Goal: Check status: Check status

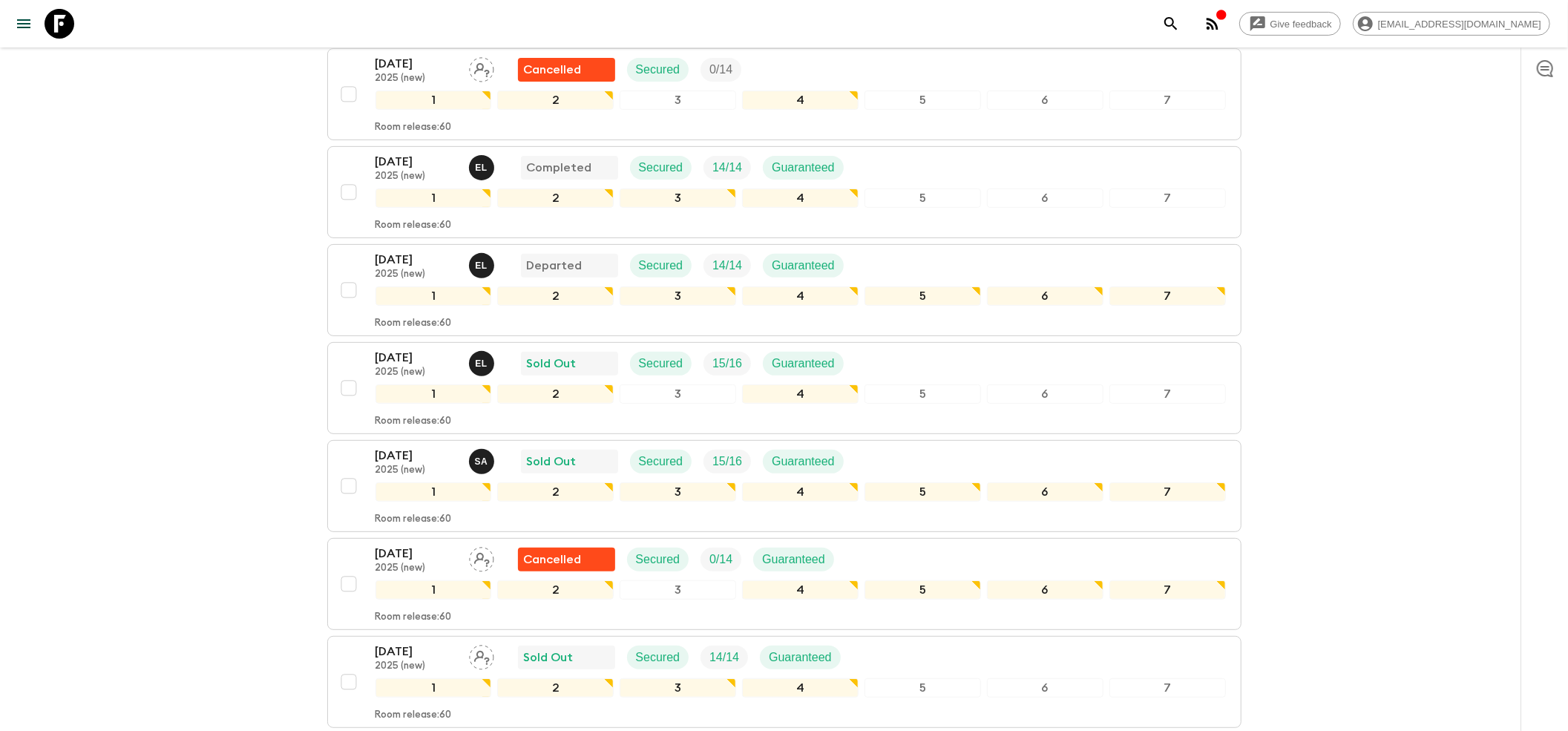
scroll to position [593, 0]
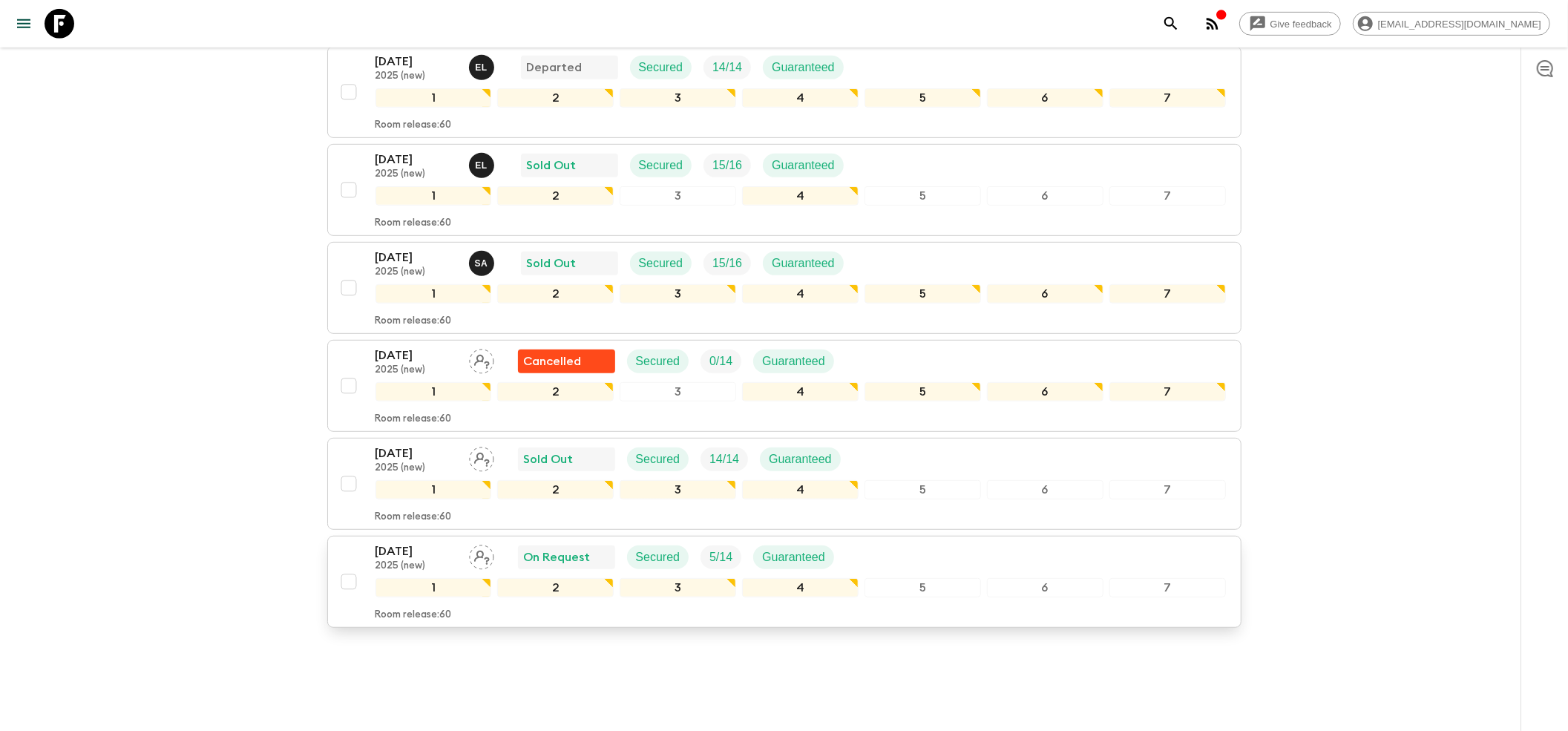
click at [407, 560] on p "2025 (new)" at bounding box center [416, 566] width 81 height 12
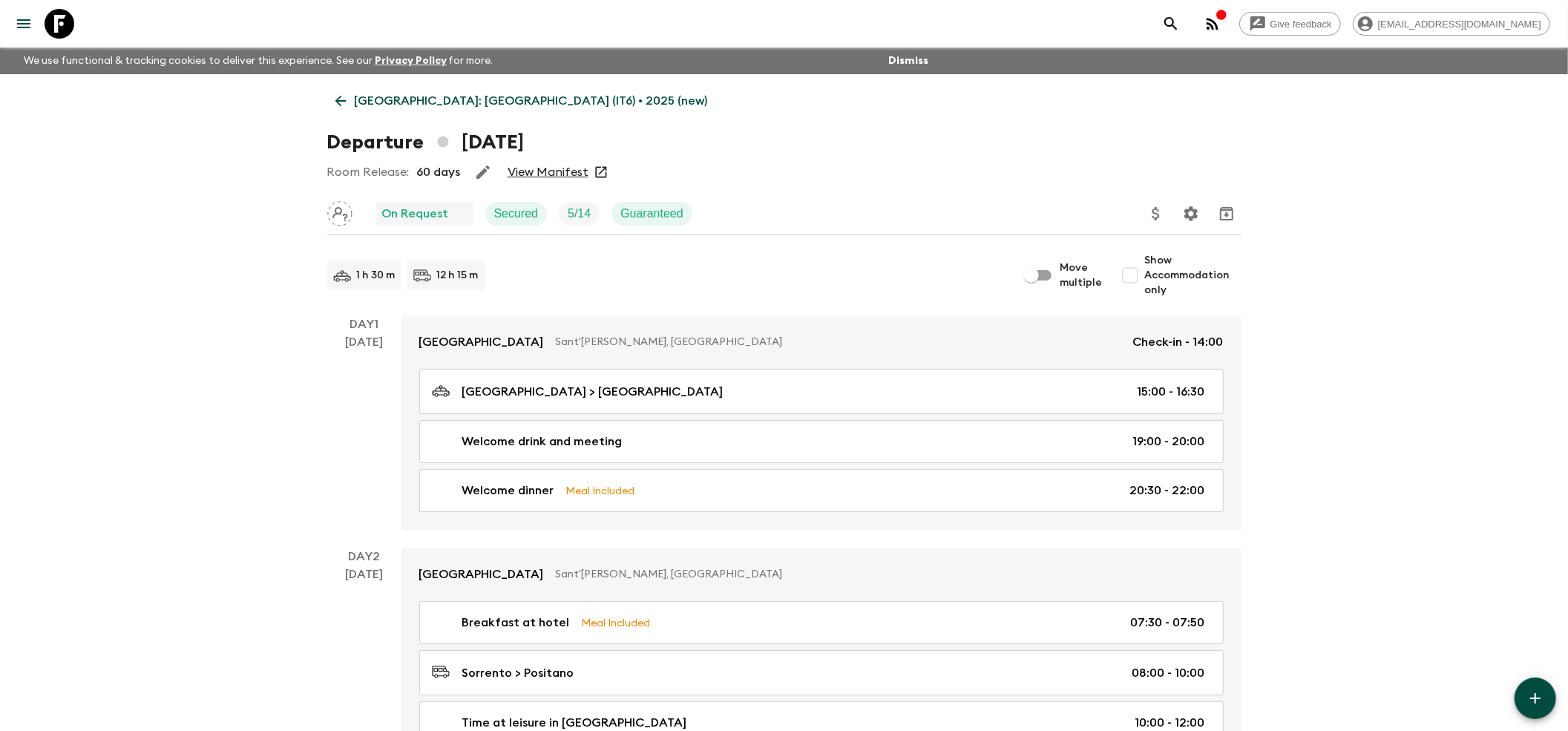
click at [570, 173] on link "View Manifest" at bounding box center [548, 172] width 81 height 15
click at [334, 96] on icon at bounding box center [341, 101] width 17 height 17
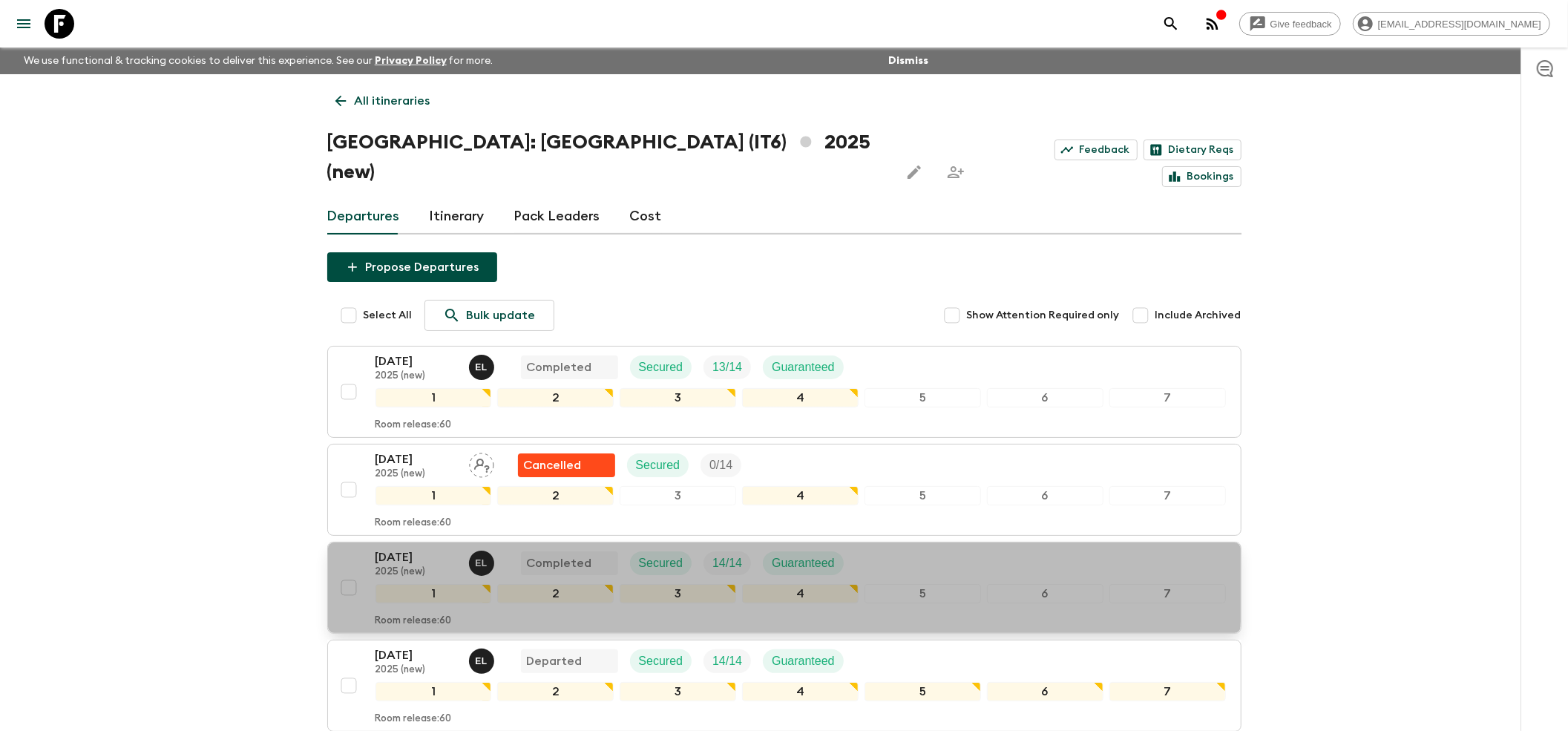
click at [396, 566] on p "2025 (new)" at bounding box center [416, 572] width 81 height 12
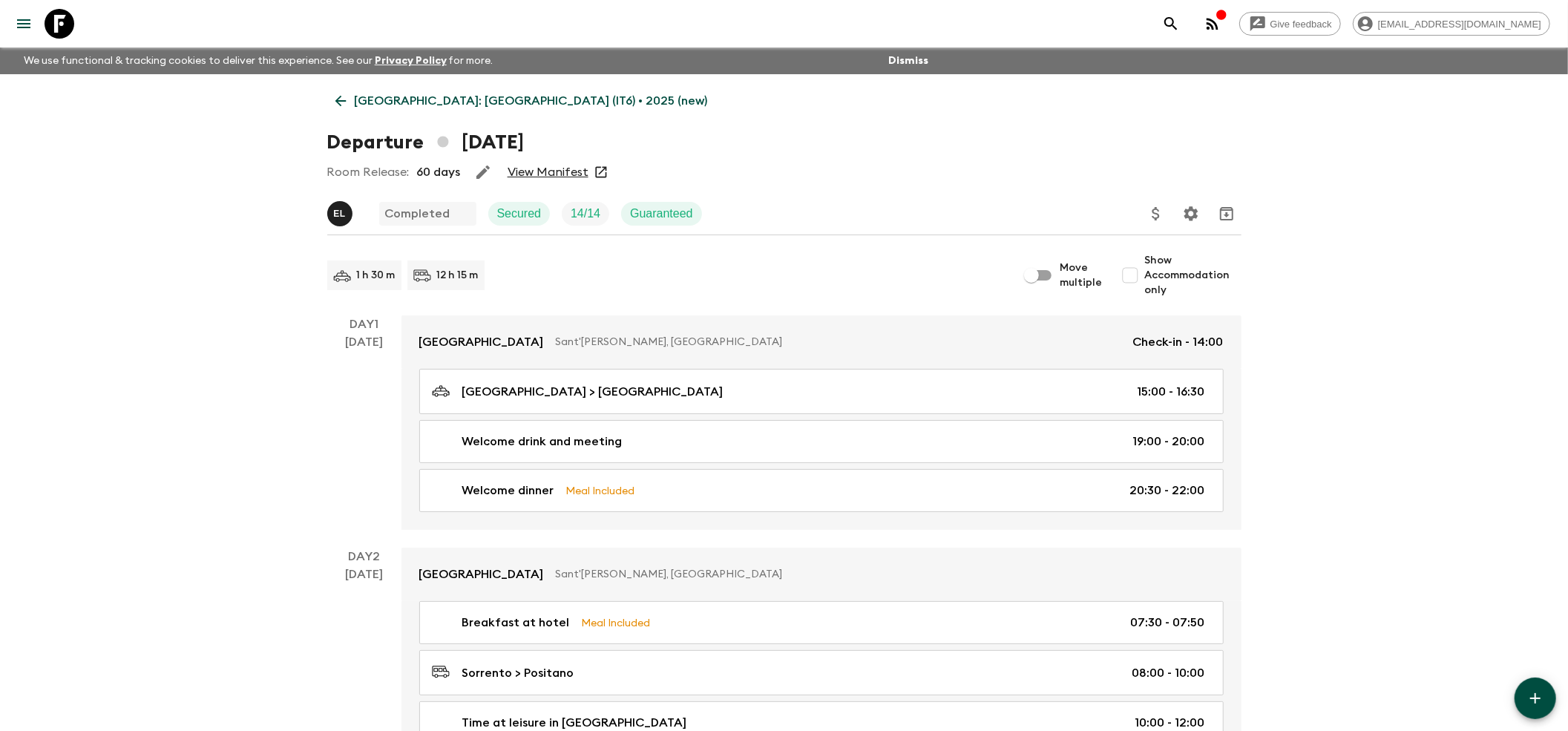
click at [549, 176] on link "View Manifest" at bounding box center [548, 172] width 81 height 15
click at [346, 99] on icon at bounding box center [341, 101] width 17 height 17
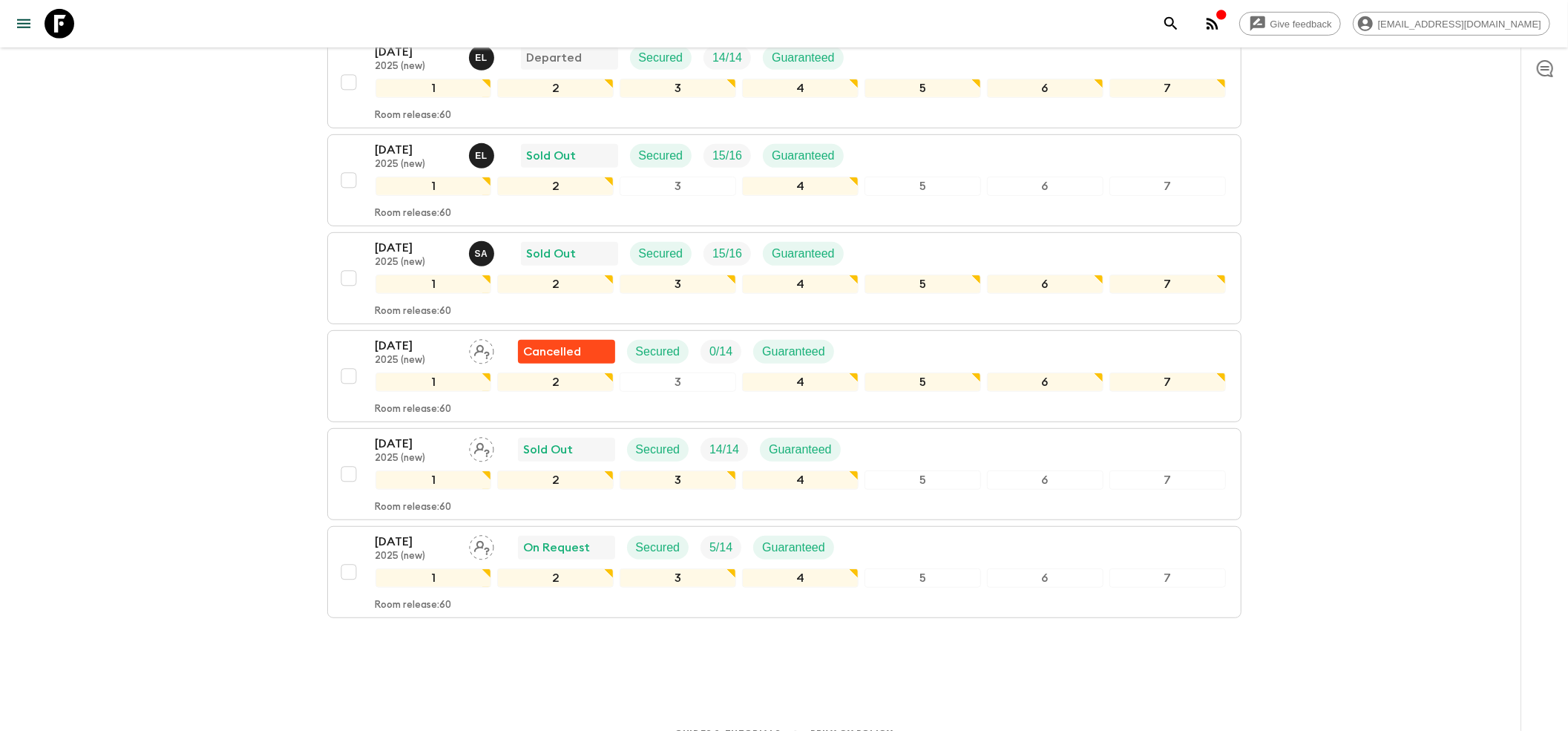
scroll to position [606, 0]
click at [414, 138] on p "[DATE]" at bounding box center [416, 147] width 81 height 17
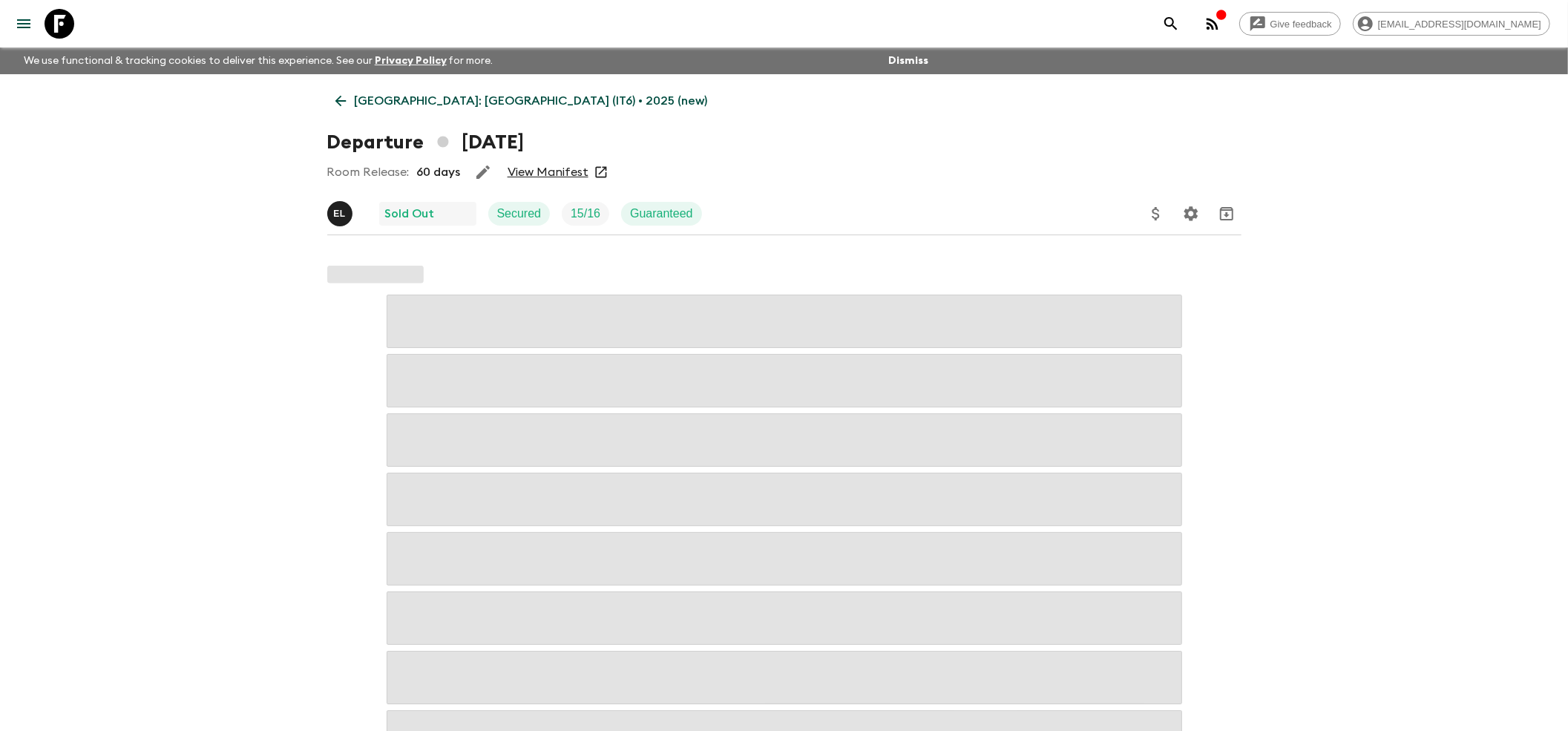
click at [539, 172] on link "View Manifest" at bounding box center [548, 172] width 81 height 15
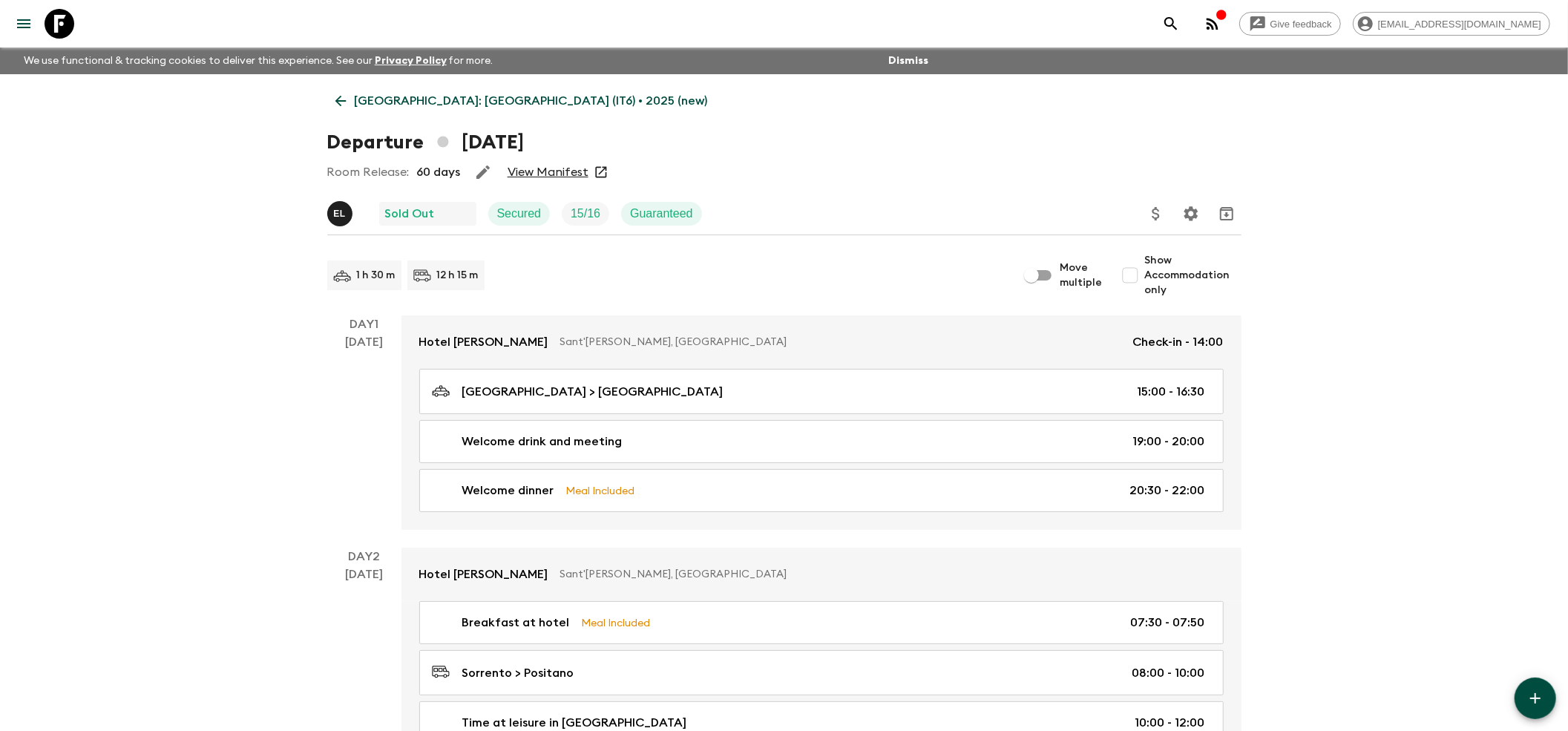
click at [343, 110] on link "[GEOGRAPHIC_DATA]: [GEOGRAPHIC_DATA] (IT6) • 2025 (new)" at bounding box center [521, 101] width 389 height 30
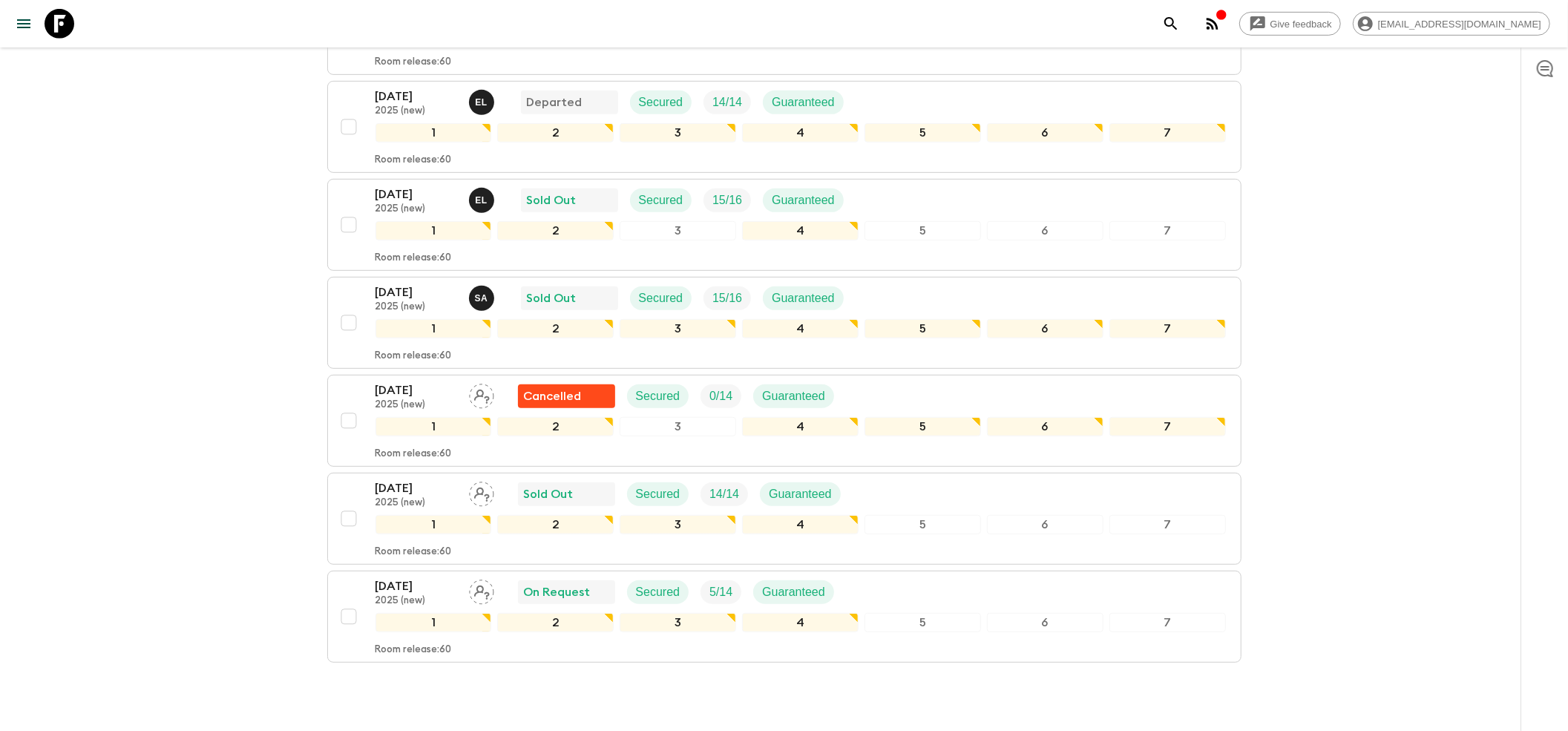
scroll to position [593, 0]
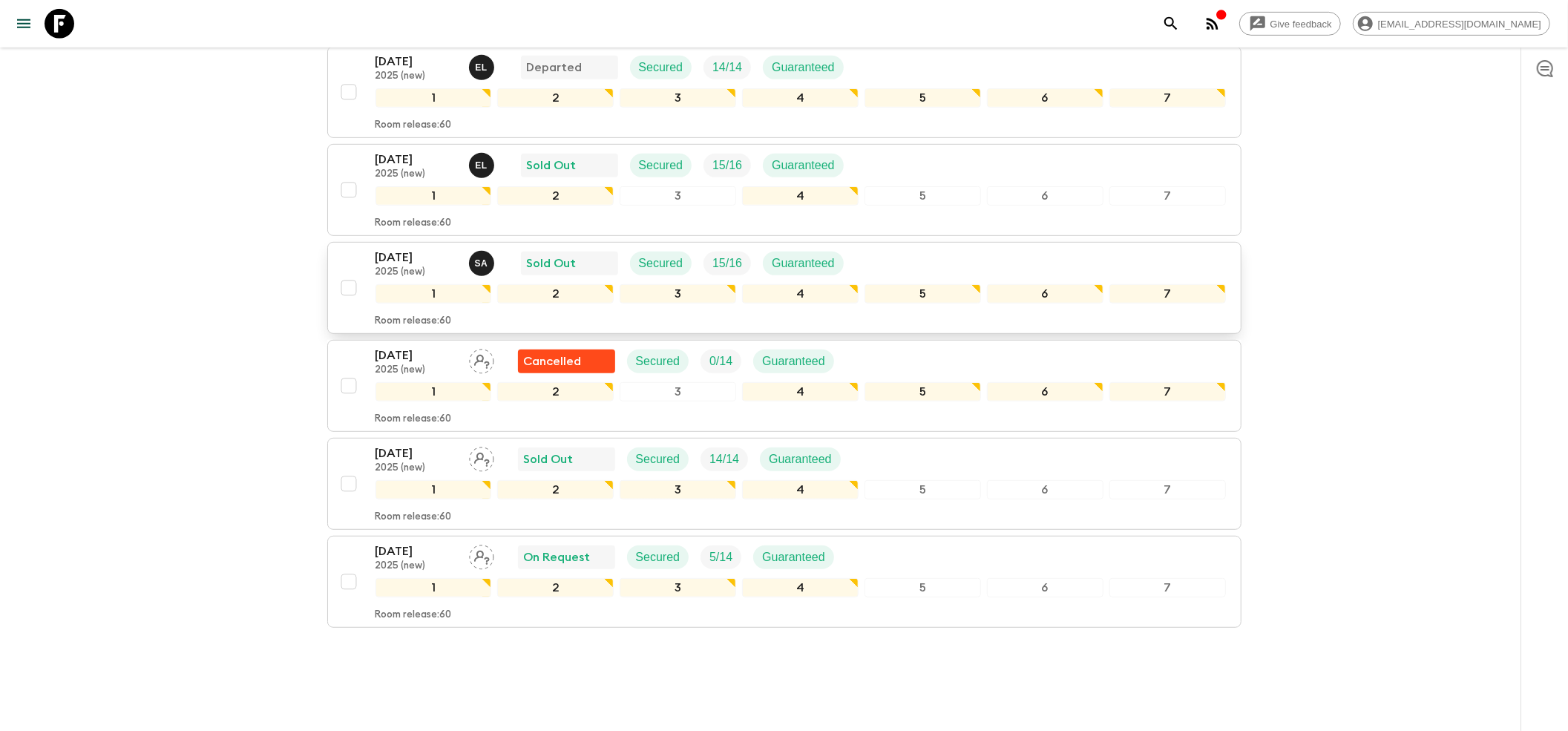
click at [419, 249] on p "[DATE]" at bounding box center [416, 257] width 81 height 17
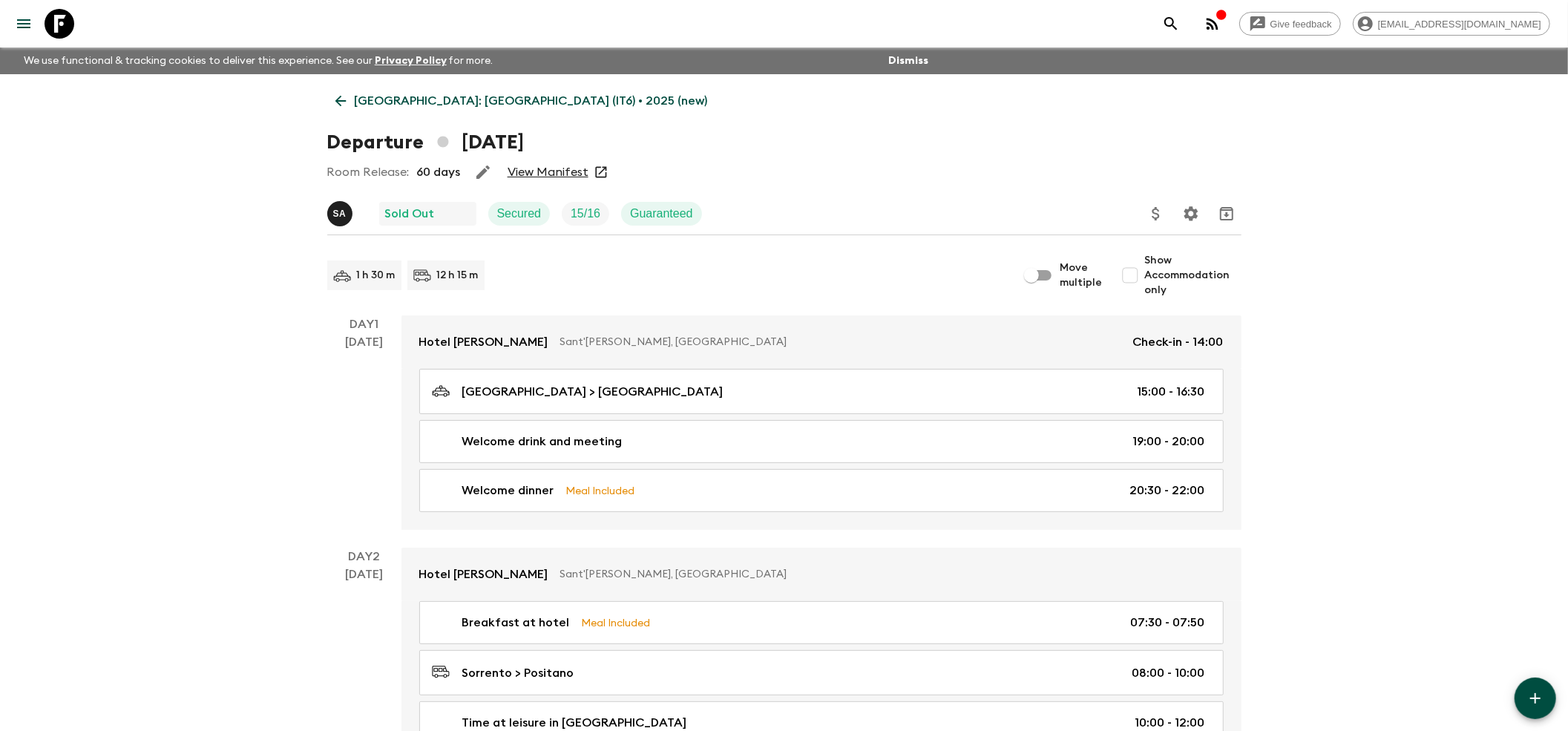
click at [548, 167] on link "View Manifest" at bounding box center [548, 172] width 81 height 15
